Goal: Find specific page/section: Find specific page/section

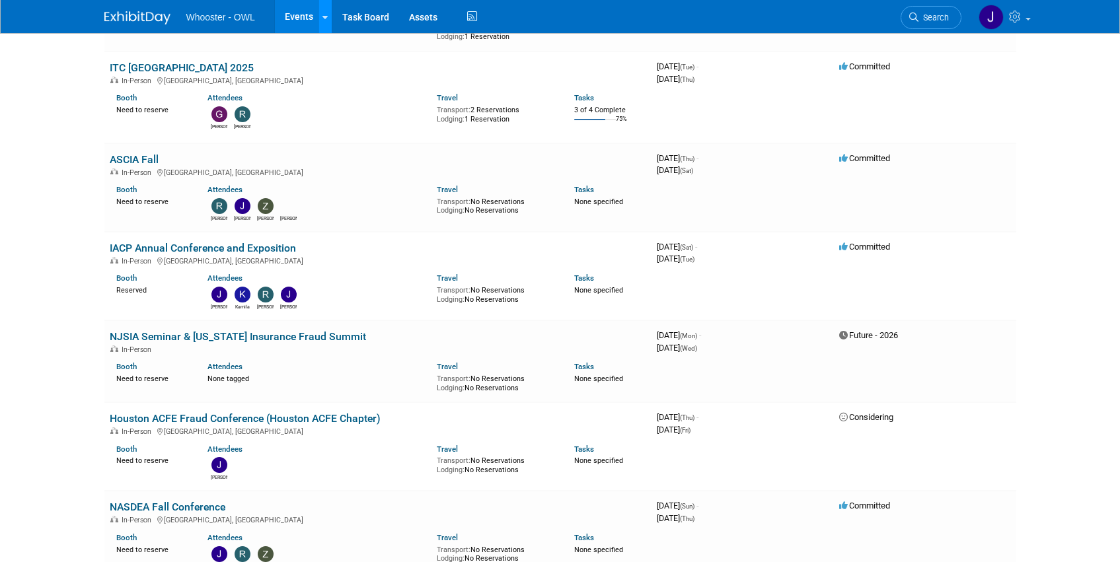
click at [323, 15] on icon at bounding box center [325, 17] width 5 height 9
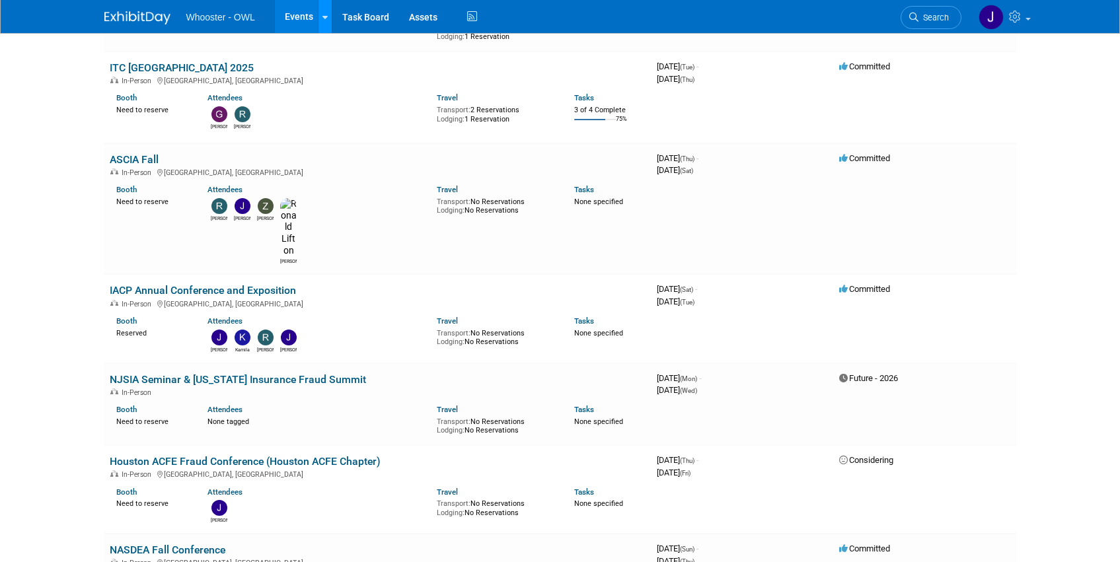
click at [327, 10] on link at bounding box center [325, 16] width 14 height 33
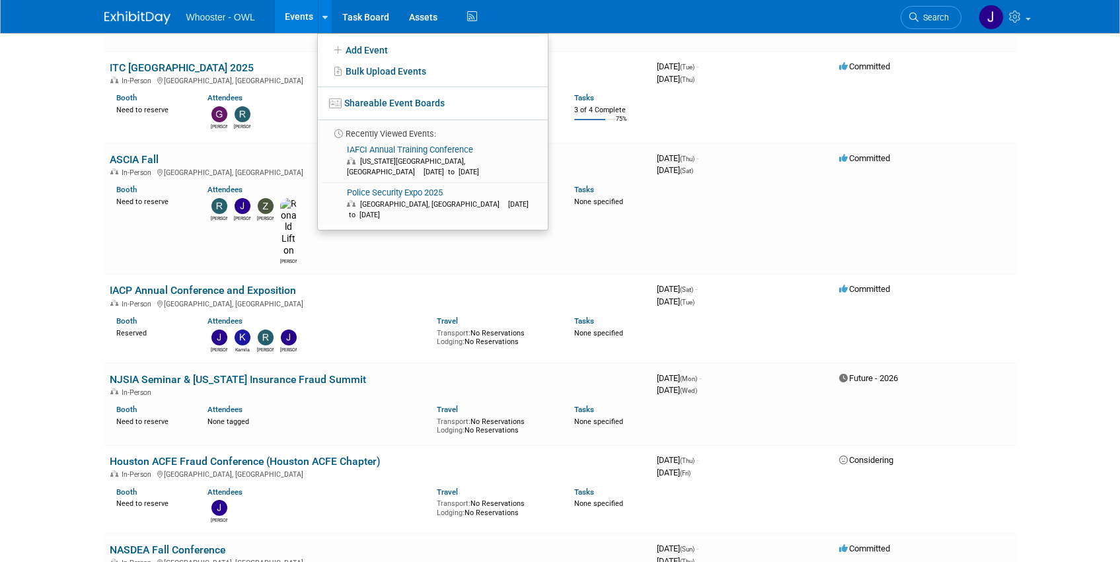
drag, startPoint x: 69, startPoint y: 170, endPoint x: 60, endPoint y: 170, distance: 8.6
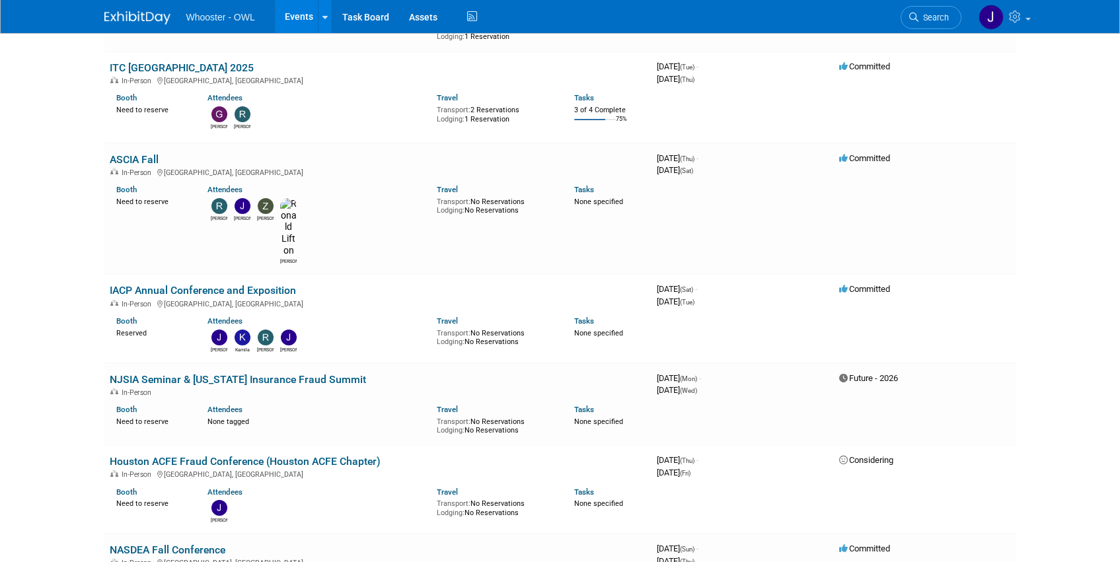
click at [136, 13] on img at bounding box center [137, 17] width 66 height 13
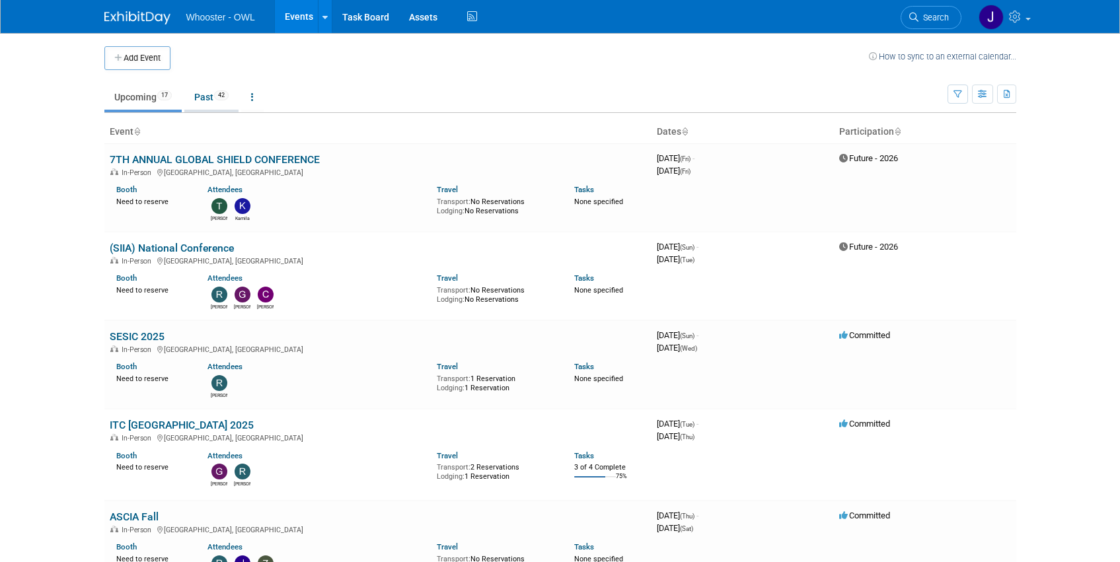
click at [206, 92] on link "Past 42" at bounding box center [211, 97] width 54 height 25
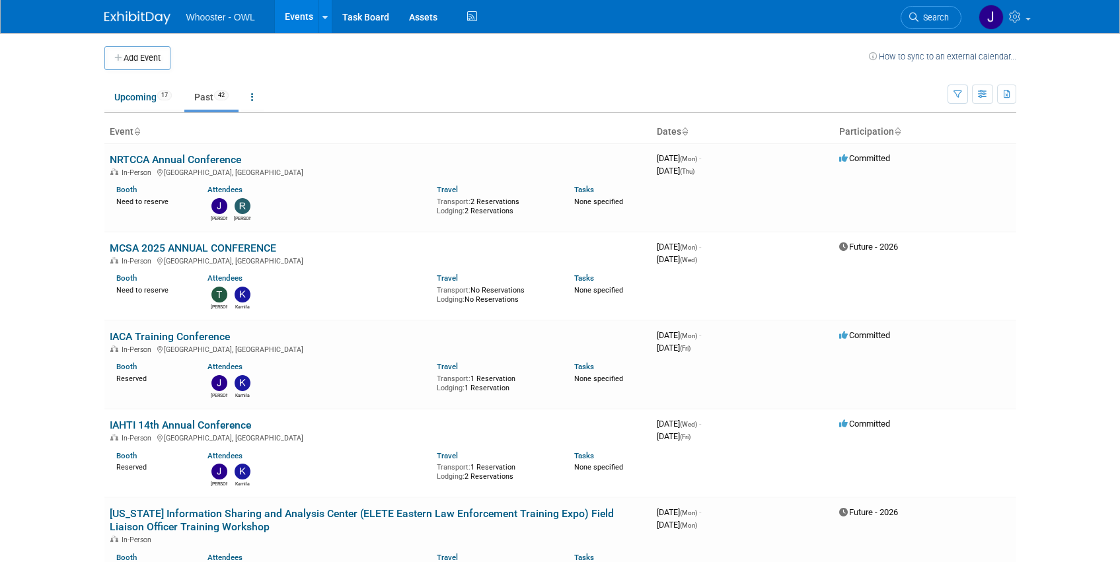
click at [207, 103] on link "Past 42" at bounding box center [211, 97] width 54 height 25
click at [201, 102] on link "Past 42" at bounding box center [211, 97] width 54 height 25
